Goal: Task Accomplishment & Management: Manage account settings

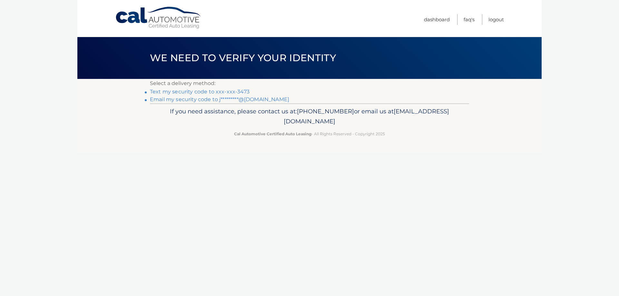
click at [254, 100] on link "Email my security code to j*********@[DOMAIN_NAME]" at bounding box center [219, 99] width 139 height 6
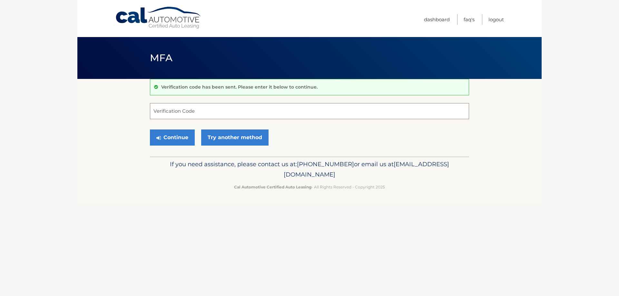
click at [175, 116] on input "Verification Code" at bounding box center [309, 111] width 319 height 16
paste input "917864"
type input "917864"
click at [183, 134] on button "Continue" at bounding box center [172, 138] width 45 height 16
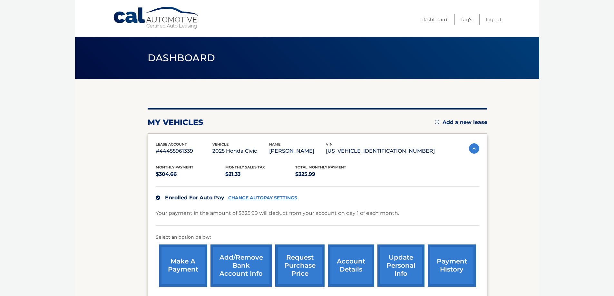
scroll to position [70, 0]
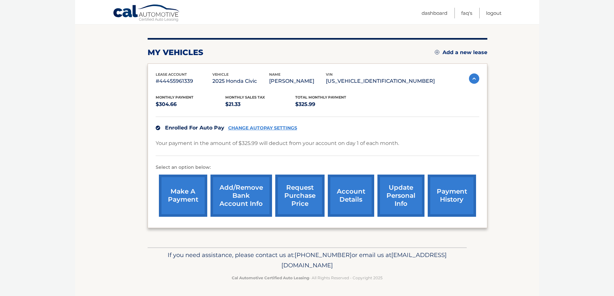
click at [355, 192] on link "account details" at bounding box center [351, 196] width 46 height 42
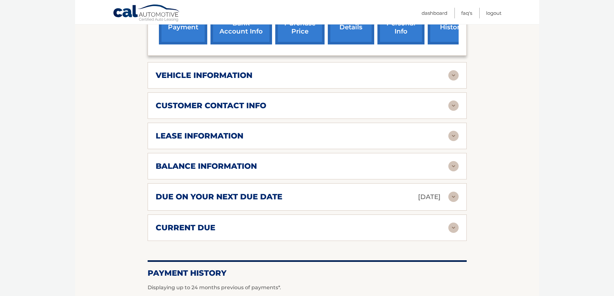
scroll to position [261, 0]
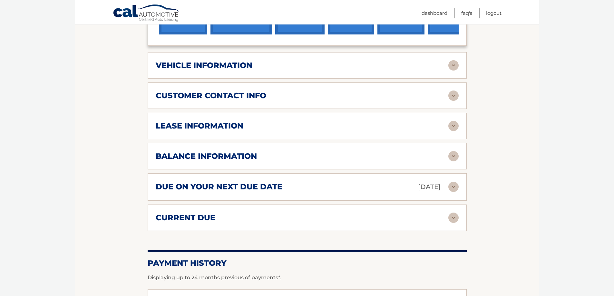
click at [455, 97] on img at bounding box center [454, 96] width 10 height 10
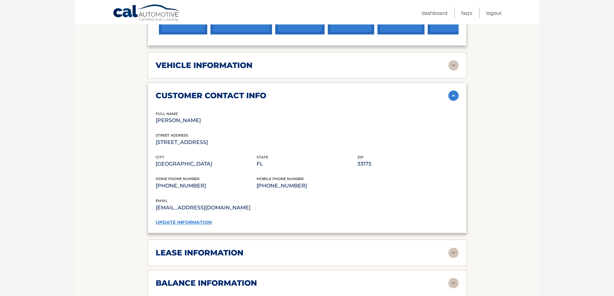
click at [455, 97] on img at bounding box center [454, 96] width 10 height 10
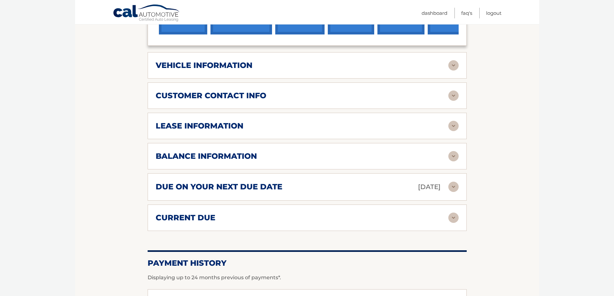
click at [454, 129] on img at bounding box center [454, 126] width 10 height 10
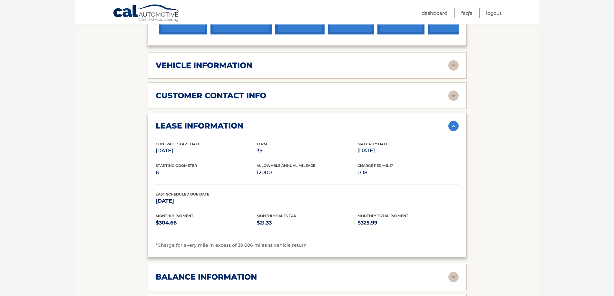
click at [454, 129] on img at bounding box center [454, 126] width 10 height 10
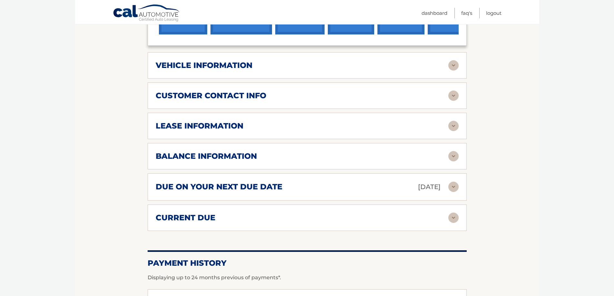
click at [453, 66] on img at bounding box center [454, 65] width 10 height 10
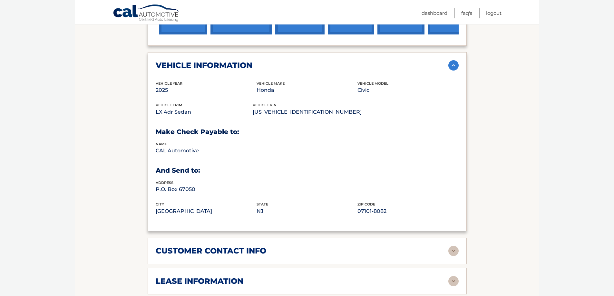
click at [453, 66] on img at bounding box center [454, 65] width 10 height 10
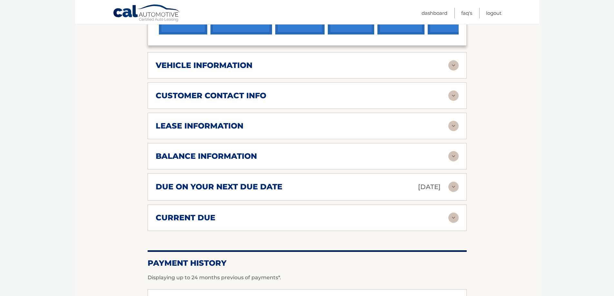
click at [454, 158] on img at bounding box center [454, 156] width 10 height 10
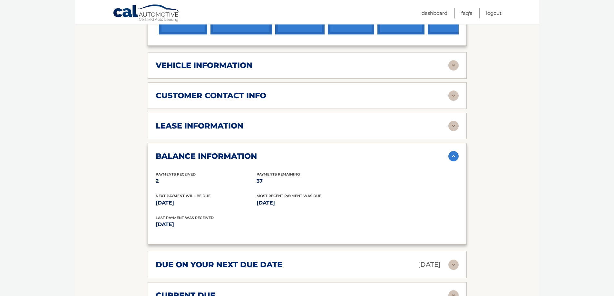
click at [454, 158] on img at bounding box center [454, 156] width 10 height 10
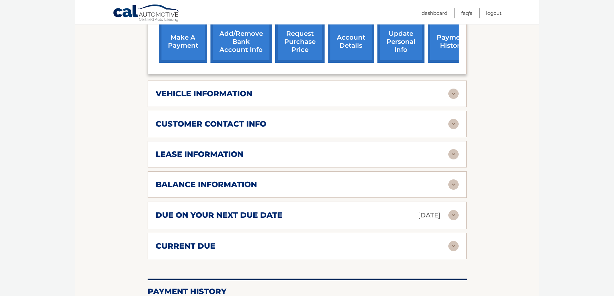
scroll to position [208, 0]
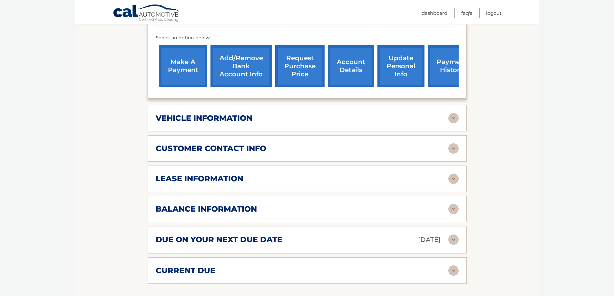
click at [399, 70] on link "update personal info" at bounding box center [401, 66] width 47 height 42
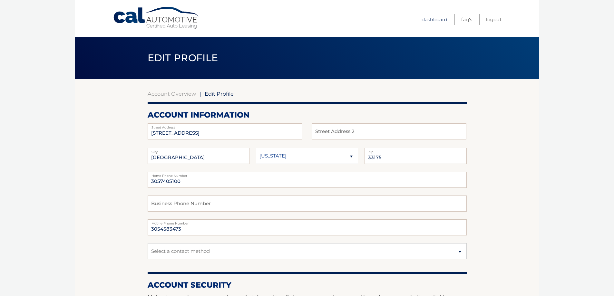
click at [431, 18] on link "Dashboard" at bounding box center [435, 19] width 26 height 11
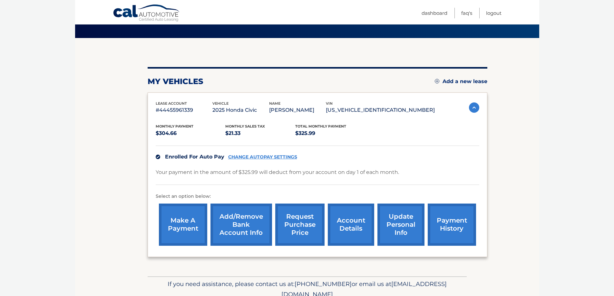
scroll to position [43, 0]
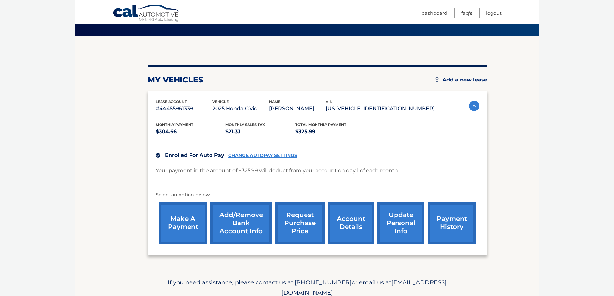
click at [612, 126] on body "Cal Automotive Menu Dashboard FAQ's Logout" at bounding box center [307, 105] width 614 height 296
click at [343, 226] on link "account details" at bounding box center [351, 223] width 46 height 42
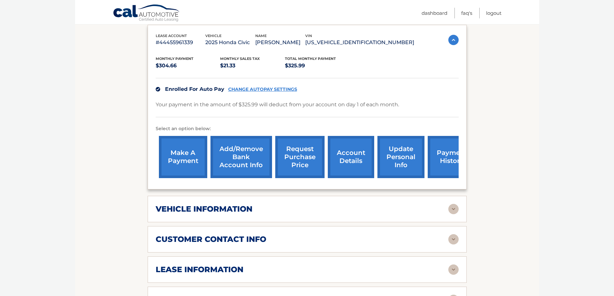
scroll to position [126, 0]
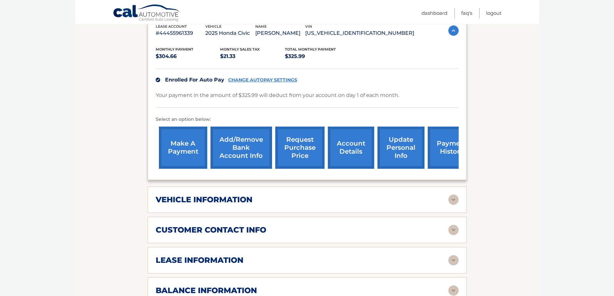
drag, startPoint x: 614, startPoint y: 97, endPoint x: 614, endPoint y: 118, distance: 21.3
click at [614, 112] on body "Cal Automotive Menu Dashboard FAQ's Logout ← |" at bounding box center [307, 22] width 614 height 296
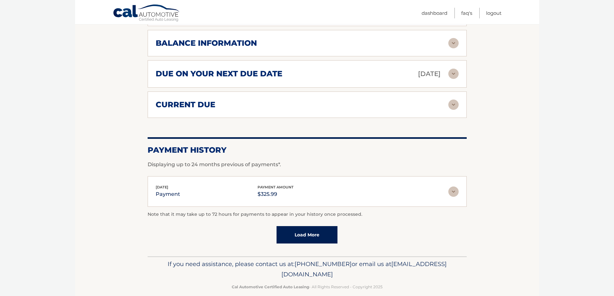
scroll to position [383, 0]
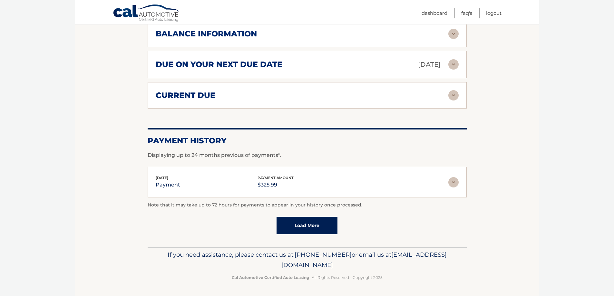
click at [313, 224] on link "Load More" at bounding box center [307, 225] width 61 height 17
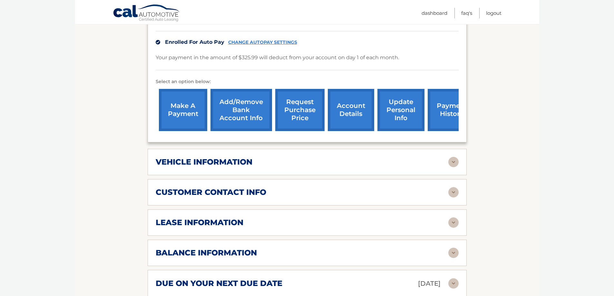
scroll to position [163, 0]
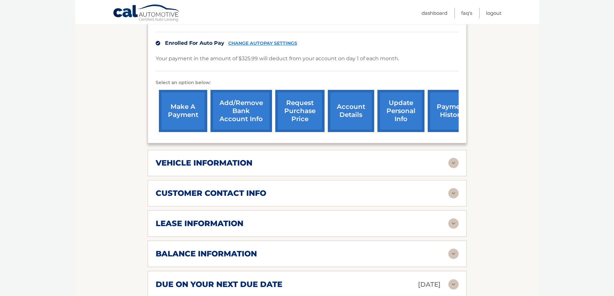
click at [455, 198] on img at bounding box center [454, 193] width 10 height 10
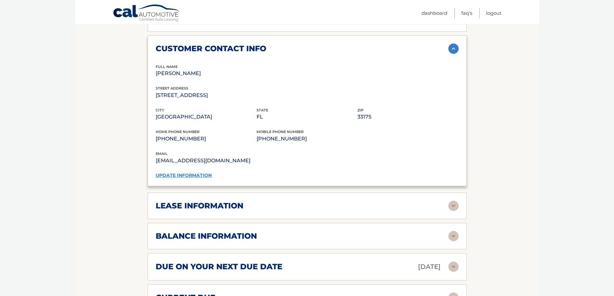
scroll to position [319, 0]
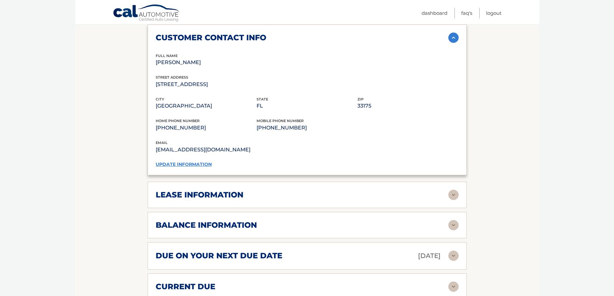
click at [456, 197] on img at bounding box center [454, 195] width 10 height 10
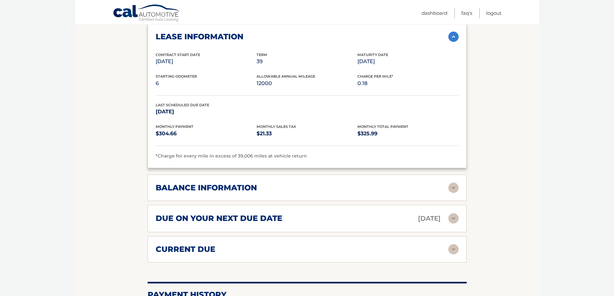
scroll to position [479, 0]
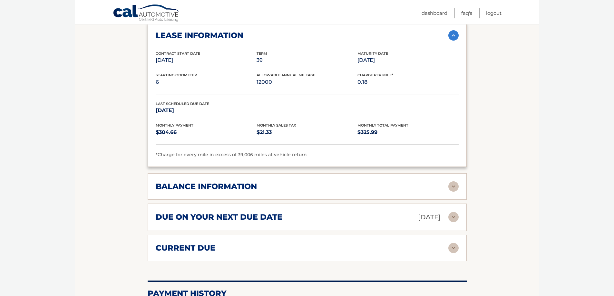
click at [453, 189] on img at bounding box center [454, 187] width 10 height 10
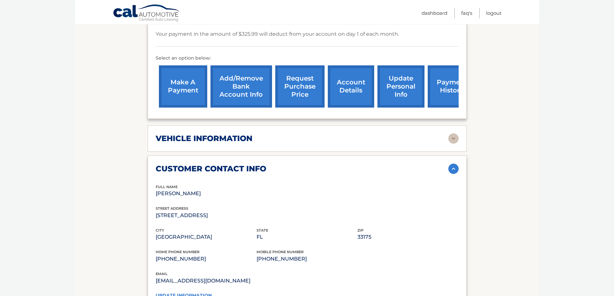
scroll to position [186, 0]
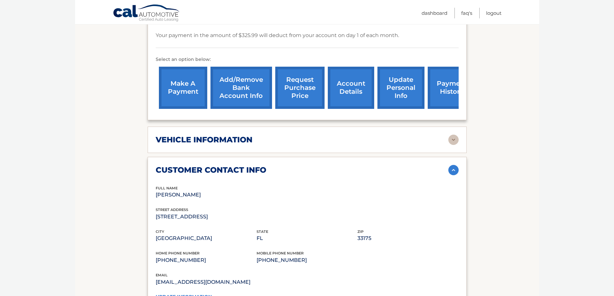
click at [453, 140] on img at bounding box center [454, 140] width 10 height 10
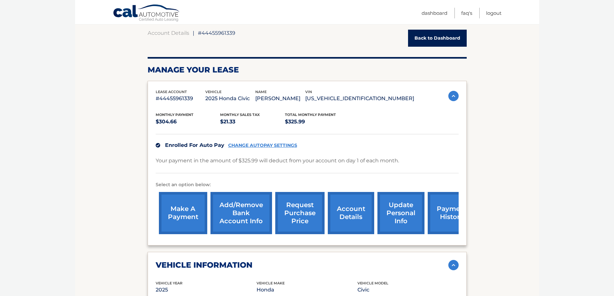
scroll to position [60, 0]
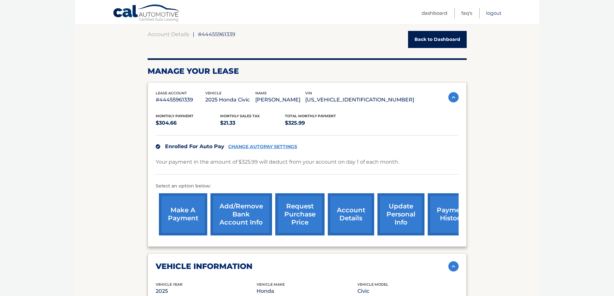
click at [495, 12] on link "Logout" at bounding box center [493, 13] width 15 height 11
